Goal: Navigation & Orientation: Find specific page/section

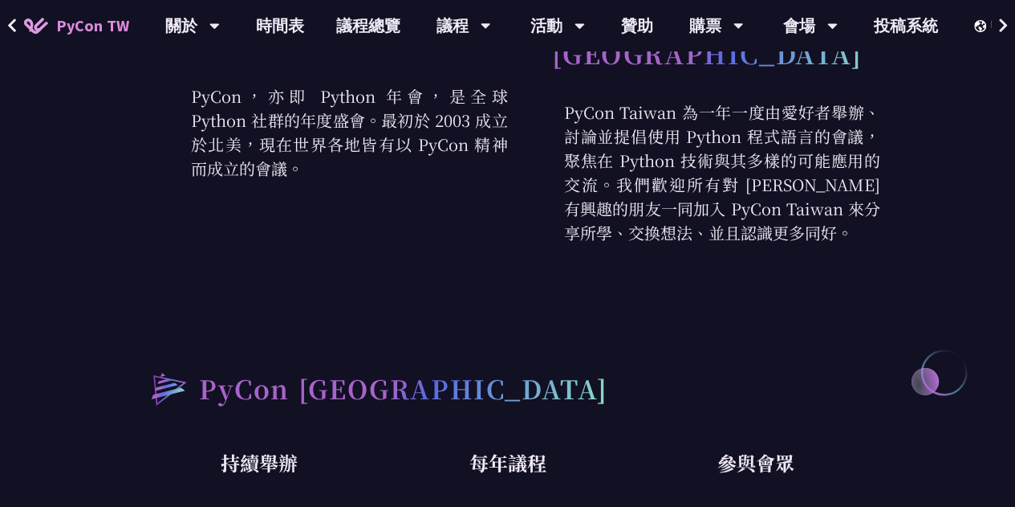
scroll to position [454, 0]
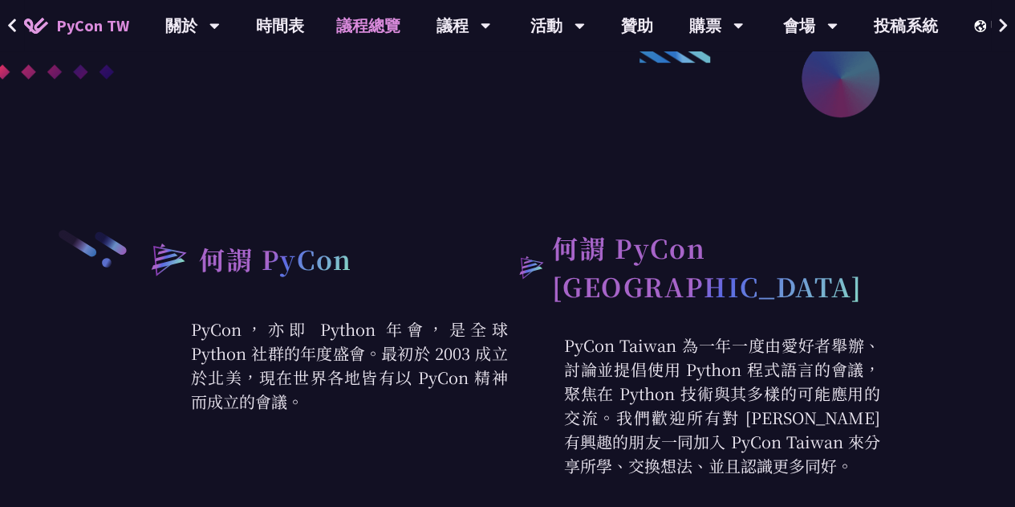
click at [374, 26] on link "議程總覽" at bounding box center [368, 25] width 96 height 51
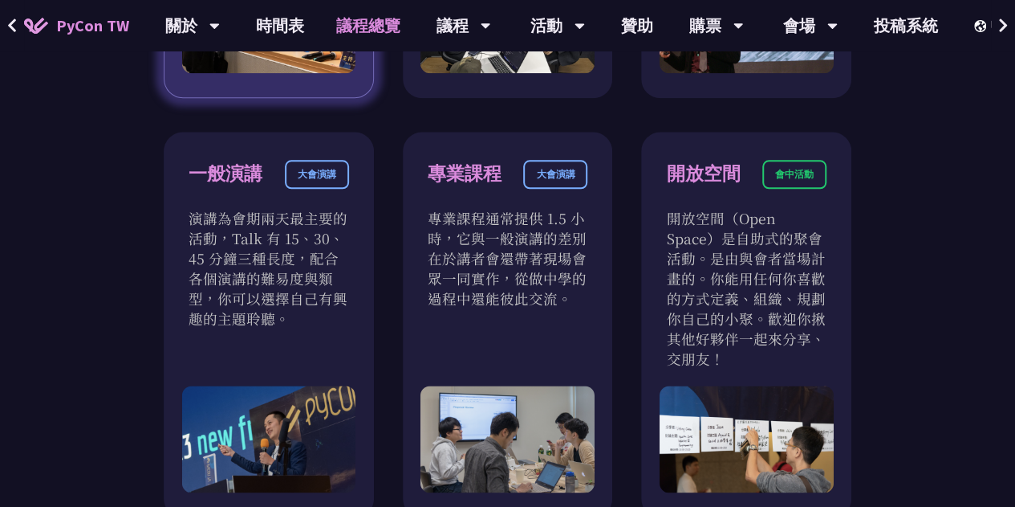
scroll to position [872, 0]
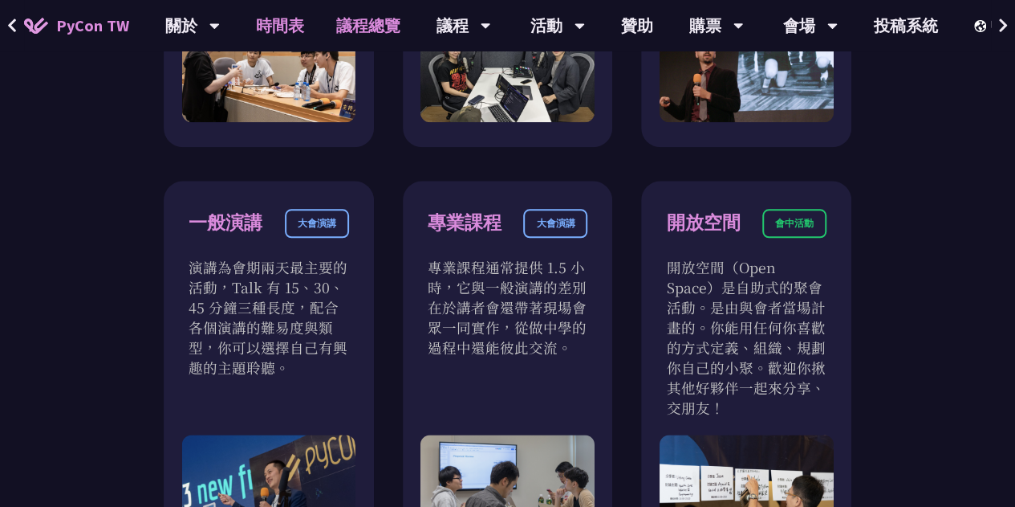
click at [292, 20] on link "時間表" at bounding box center [280, 25] width 80 height 51
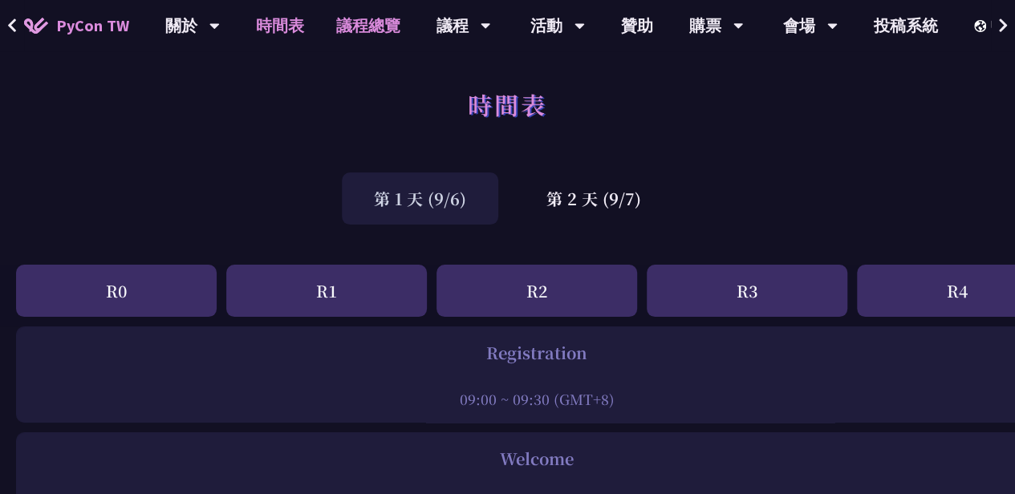
click at [393, 33] on link "議程總覽" at bounding box center [368, 25] width 96 height 51
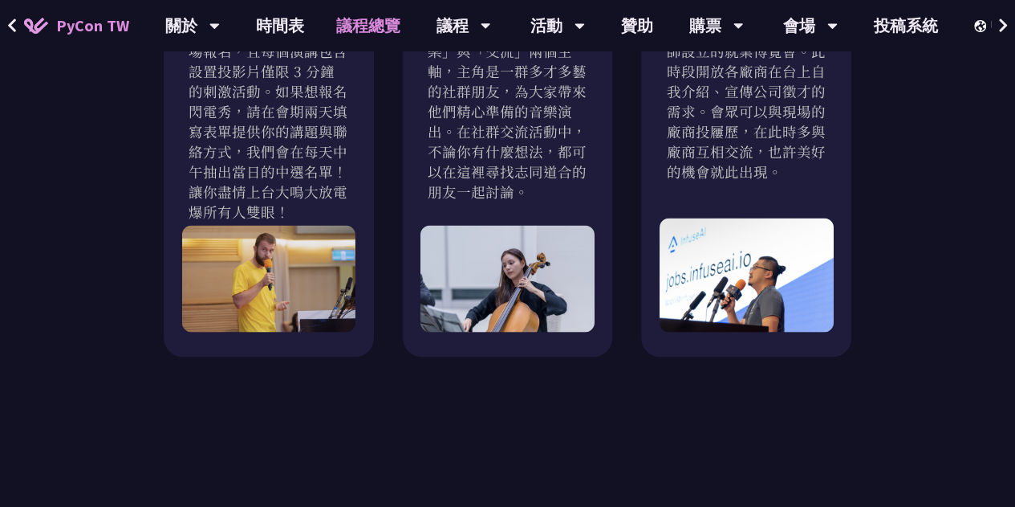
scroll to position [1622, 0]
